Goal: Task Accomplishment & Management: Use online tool/utility

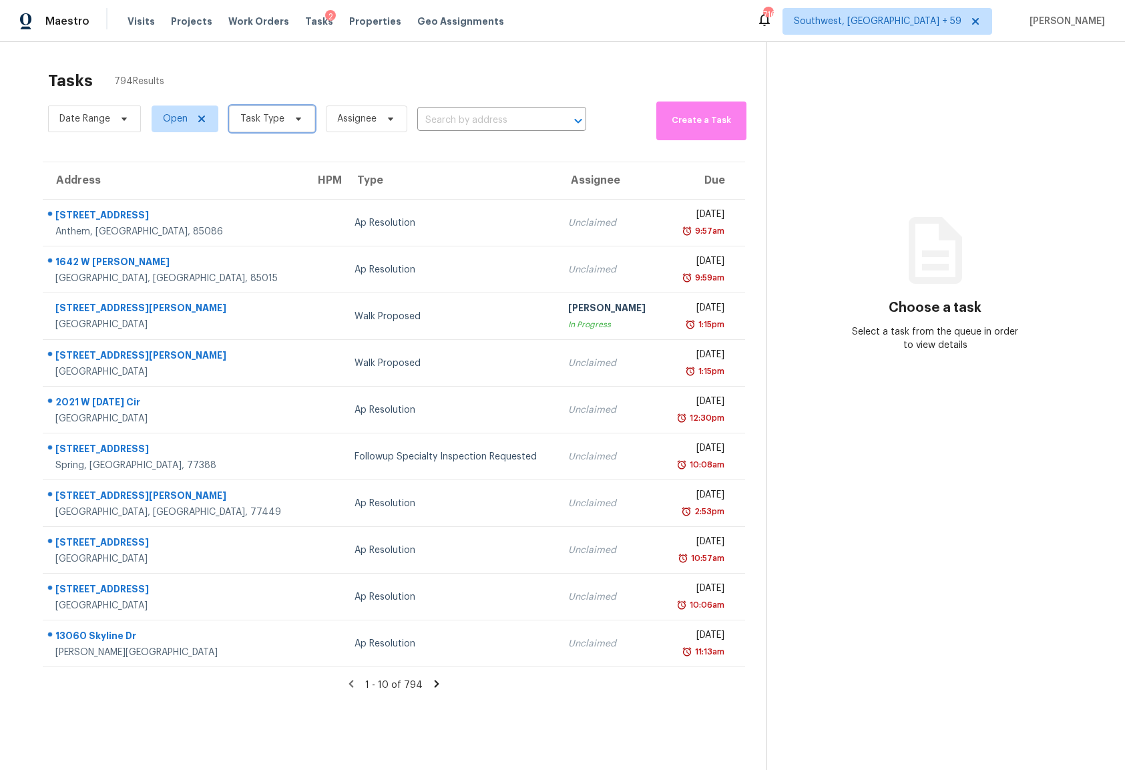
click at [289, 116] on span at bounding box center [296, 119] width 15 height 11
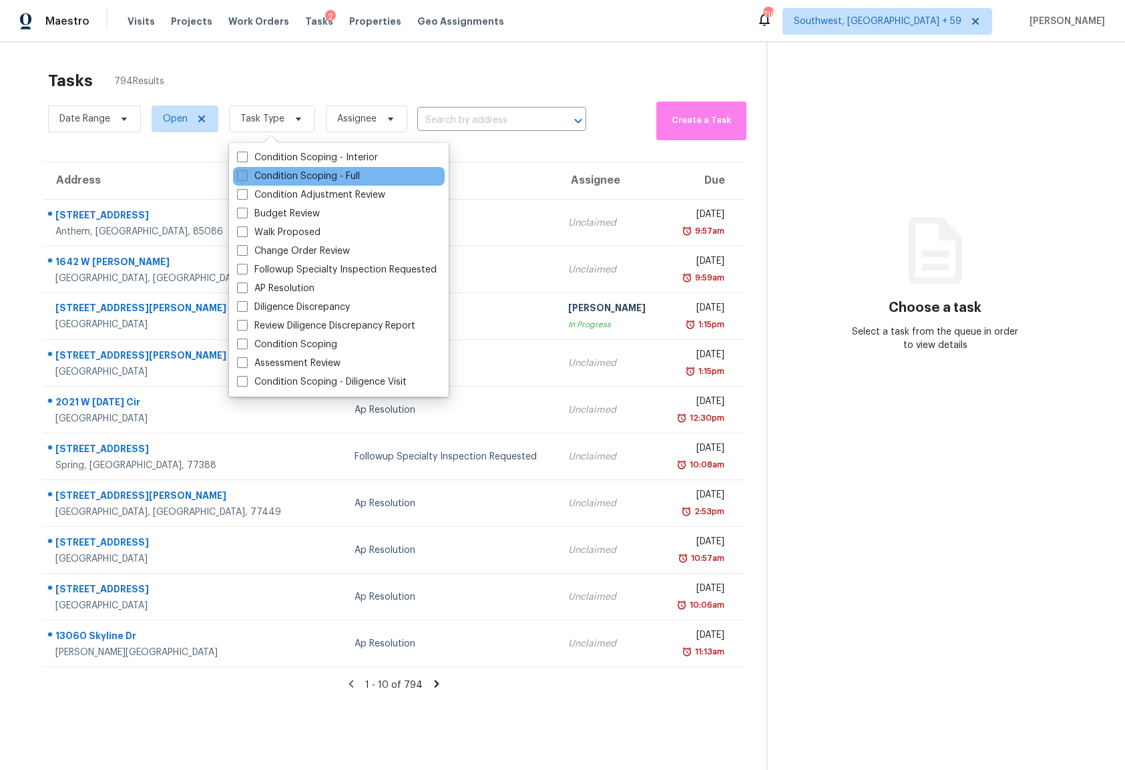
click at [282, 173] on label "Condition Scoping - Full" at bounding box center [298, 176] width 123 height 13
click at [246, 173] on input "Condition Scoping - Full" at bounding box center [241, 174] width 9 height 9
checkbox input "true"
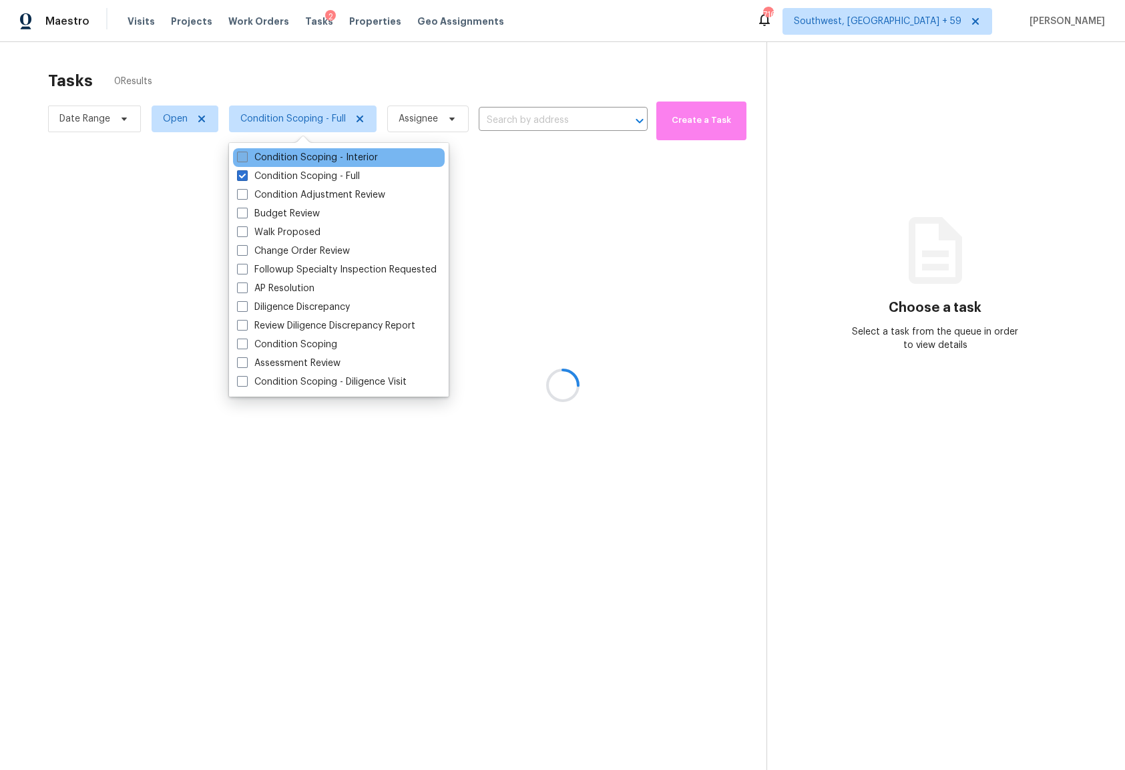
click at [281, 158] on label "Condition Scoping - Interior" at bounding box center [307, 157] width 141 height 13
click at [246, 158] on input "Condition Scoping - Interior" at bounding box center [241, 155] width 9 height 9
checkbox input "true"
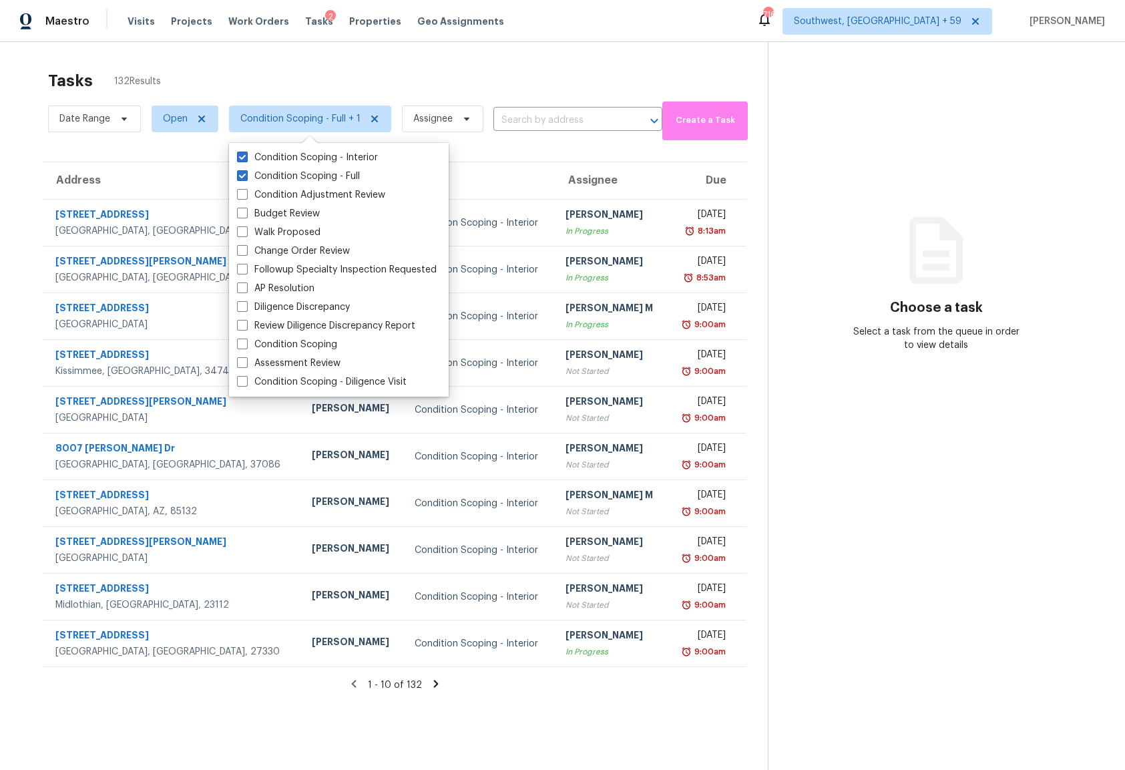
click at [530, 705] on section "Tasks 132 Results Date Range Open Condition Scoping - Full + 1 Assignee ​ Creat…" at bounding box center [394, 437] width 747 height 749
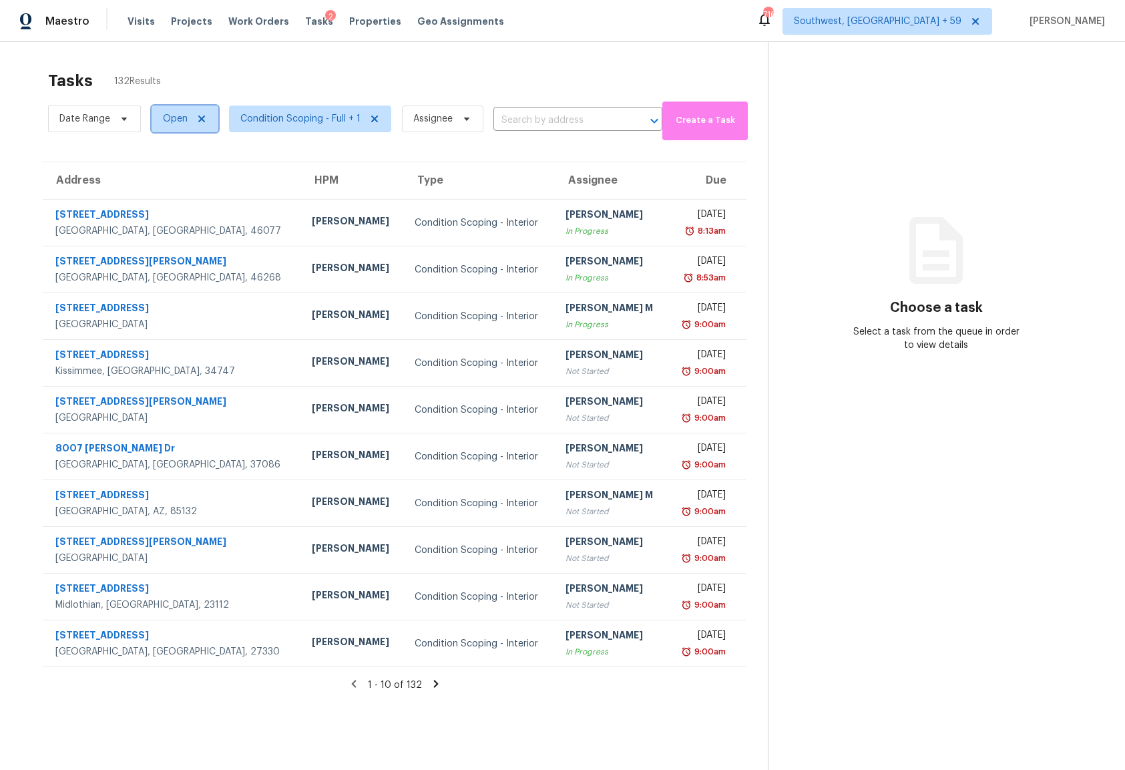
click at [168, 122] on span "Open" at bounding box center [175, 118] width 25 height 13
click at [164, 178] on span at bounding box center [165, 175] width 11 height 11
click at [164, 178] on input "Closed" at bounding box center [164, 174] width 9 height 9
checkbox input "true"
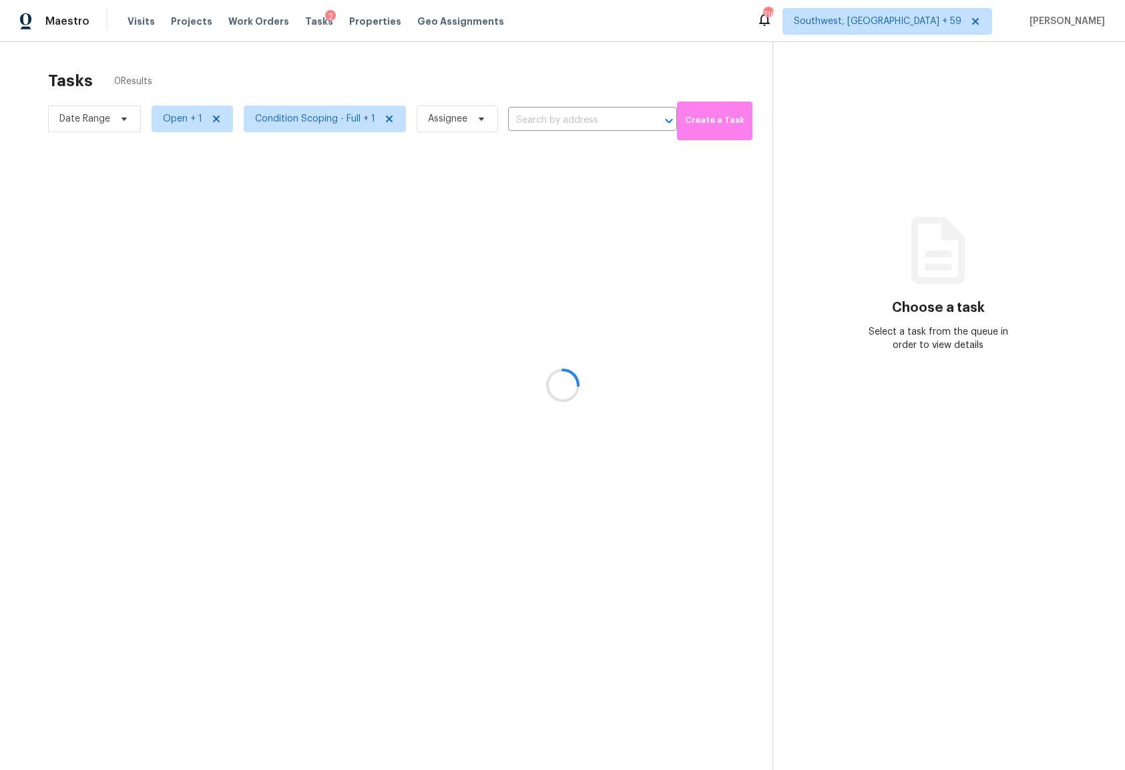
click at [431, 83] on div at bounding box center [562, 385] width 1125 height 770
click at [738, 83] on div at bounding box center [562, 385] width 1125 height 770
click at [613, 73] on div at bounding box center [562, 385] width 1125 height 770
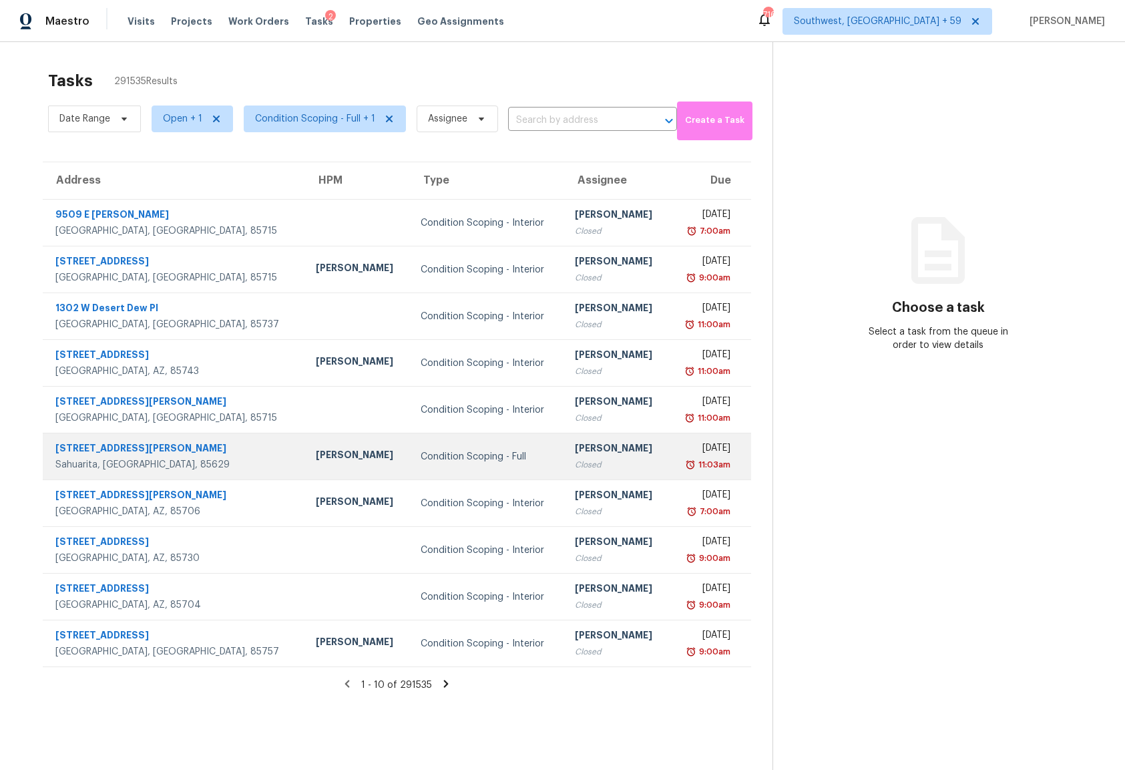
scroll to position [42, 0]
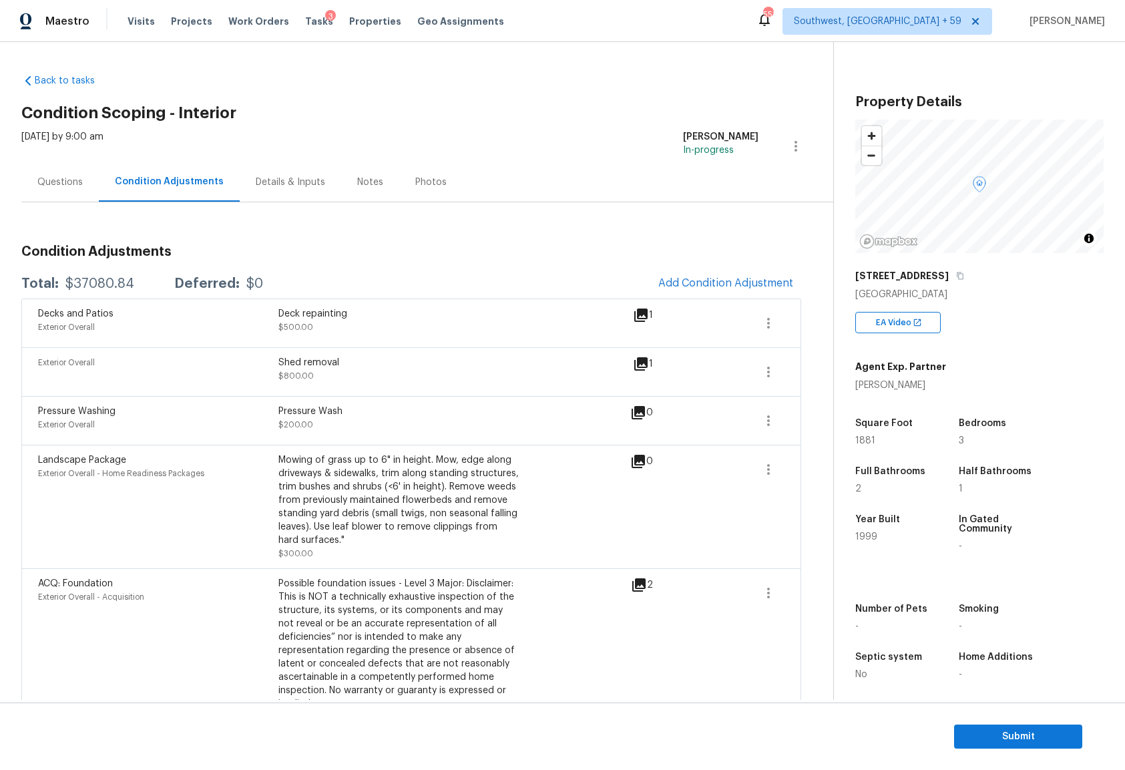
click at [468, 246] on h3 "Condition Adjustments" at bounding box center [411, 251] width 780 height 13
click at [763, 12] on div "Maestro Visits Projects Work Orders Tasks 3 Properties Geo Assignments [GEOGRAP…" at bounding box center [562, 21] width 1125 height 42
click at [733, 47] on div "Back to tasks Condition Scoping - Interior [DATE] by 9:00 am [PERSON_NAME] In-p…" at bounding box center [562, 371] width 1125 height 658
click at [676, 96] on div "Back to tasks Condition Scoping - Interior [DATE] by 9:00 am [PERSON_NAME] In-p…" at bounding box center [427, 774] width 812 height 1422
click at [826, 287] on div "Back to tasks Condition Scoping - Interior Tue, Oct 07 2025 by 9:00 am 1 Hours …" at bounding box center [427, 774] width 812 height 1422
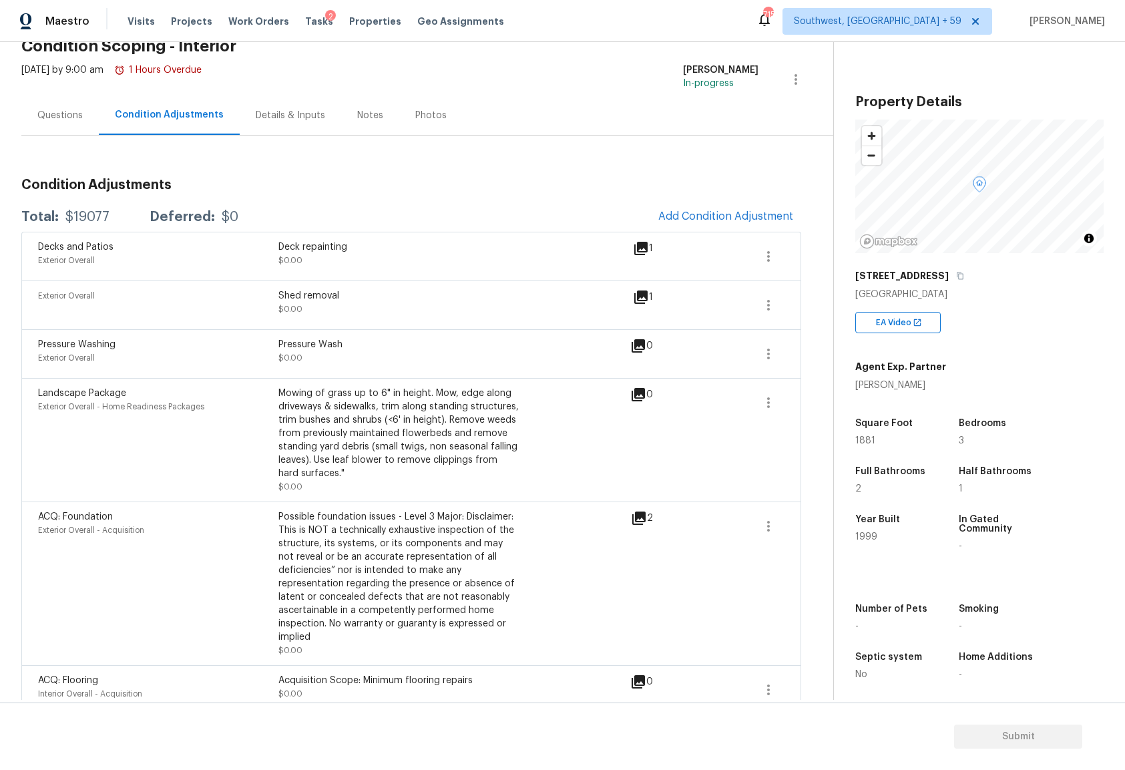
scroll to position [224, 0]
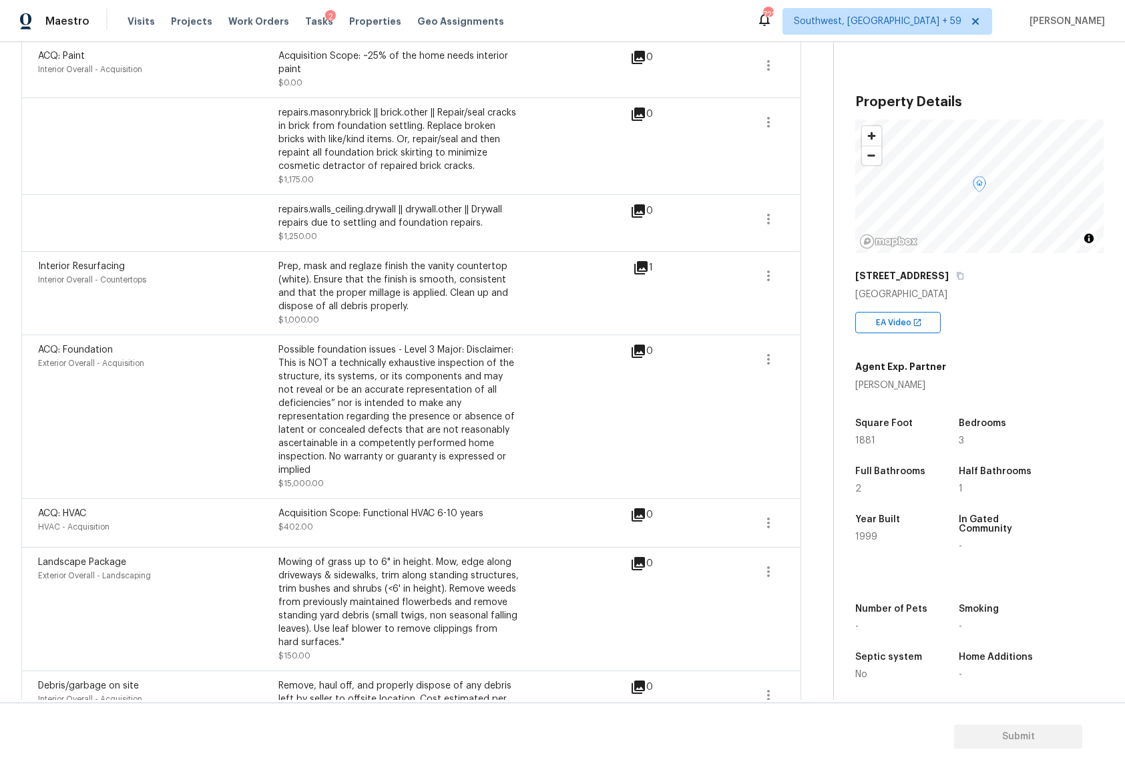
scroll to position [787, 0]
